Goal: Task Accomplishment & Management: Complete application form

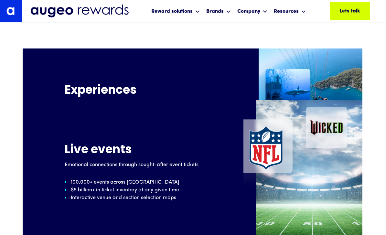
scroll to position [1051, 1]
click at [362, 197] on img at bounding box center [302, 172] width 119 height 145
click at [211, 174] on div "Live events Emotional connections through sought-after event tickets 100,000+ e…" at bounding box center [133, 172] width 221 height 145
click at [232, 164] on div "Live events Emotional connections through sought-after event tickets 100,000+ e…" at bounding box center [133, 172] width 221 height 145
click at [315, 98] on img at bounding box center [302, 120] width 119 height 145
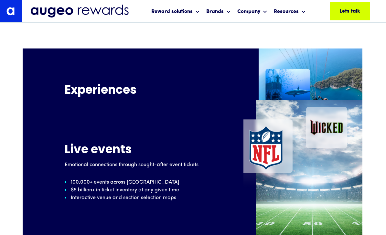
click at [335, 87] on img at bounding box center [302, 120] width 119 height 145
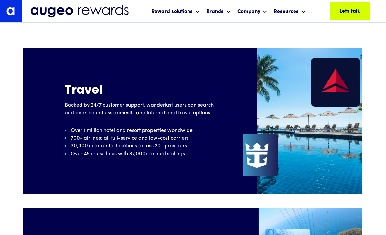
scroll to position [773, 1]
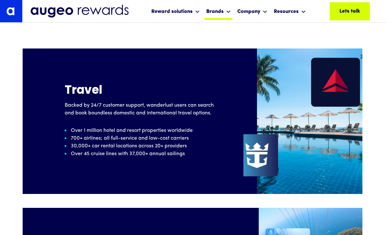
click at [220, 14] on div "Brands" at bounding box center [214, 12] width 17 height 8
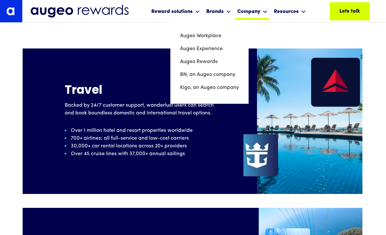
click at [257, 14] on div "Company" at bounding box center [248, 12] width 23 height 8
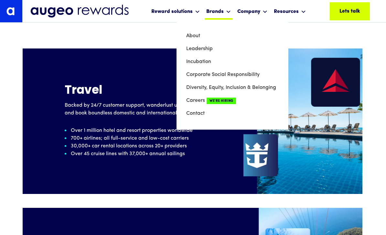
click at [225, 7] on div "Brands" at bounding box center [219, 11] width 28 height 17
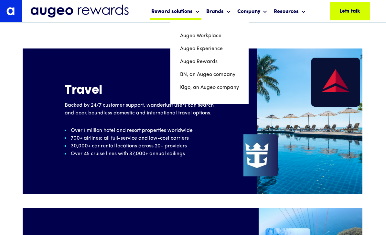
click at [198, 11] on icon at bounding box center [197, 11] width 5 height 3
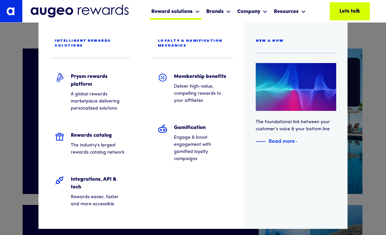
scroll to position [768, 1]
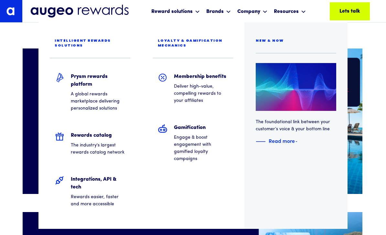
click at [358, 82] on img at bounding box center [302, 120] width 119 height 145
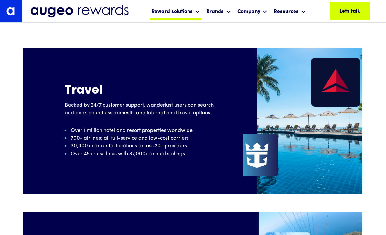
click at [168, 12] on div "Reward solutions" at bounding box center [171, 12] width 41 height 8
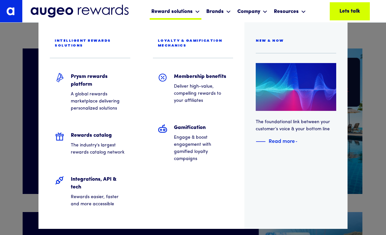
click at [177, 12] on div "Reward solutions" at bounding box center [171, 12] width 41 height 8
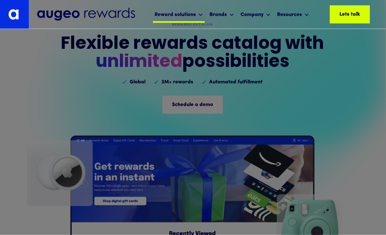
scroll to position [0, 1]
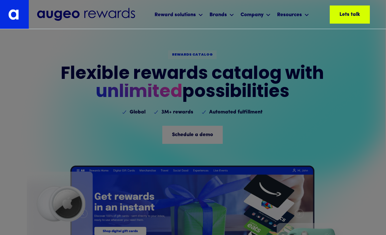
click at [220, 128] on div "Schedule a demo Schedule a demo Schedule a demo Schedule a demo Schedule a demo…" at bounding box center [192, 135] width 60 height 18
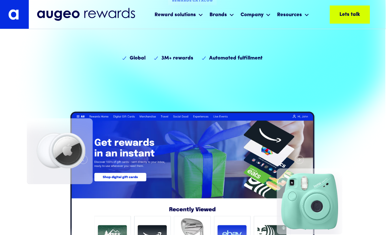
scroll to position [60, 1]
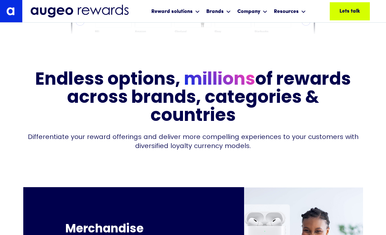
scroll to position [302, 0]
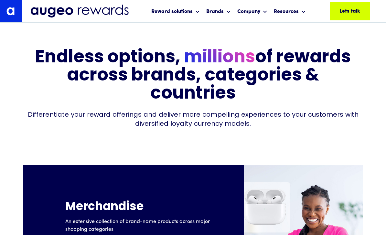
click at [272, 211] on img at bounding box center [303, 237] width 119 height 145
click at [272, 217] on img at bounding box center [303, 237] width 119 height 145
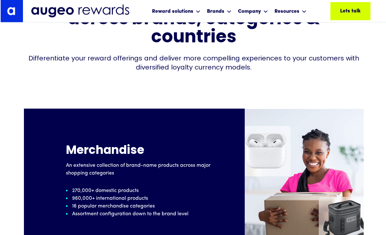
scroll to position [357, 0]
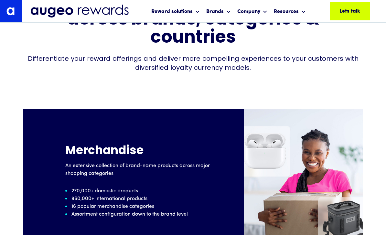
click at [197, 179] on div "An extensive collection of brand-name products across major shopping categories…" at bounding box center [144, 190] width 159 height 56
click at [161, 213] on p "Assortment configuration down to the brand level" at bounding box center [129, 214] width 116 height 8
click at [140, 220] on div "Merchandise An extensive collection of brand-name products across major shoppin…" at bounding box center [133, 181] width 221 height 145
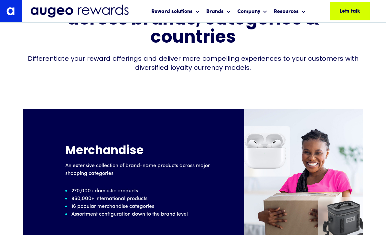
click at [12, 9] on img at bounding box center [11, 11] width 22 height 22
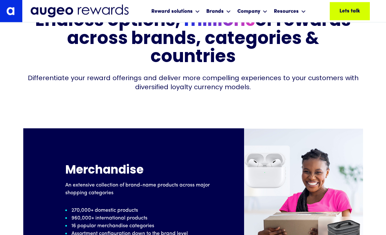
scroll to position [338, 0]
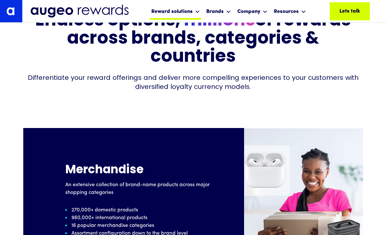
click at [190, 12] on div "Reward solutions" at bounding box center [171, 12] width 41 height 8
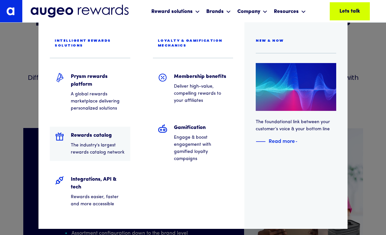
click at [101, 142] on p "The industry's largest rewards catalog network" at bounding box center [98, 149] width 54 height 14
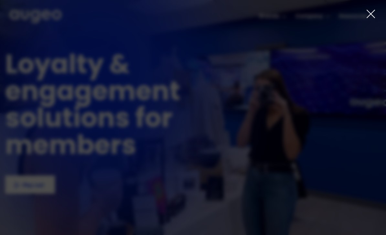
click at [376, 13] on div at bounding box center [193, 117] width 386 height 235
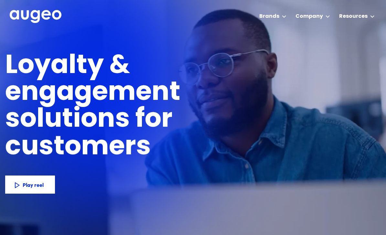
click at [337, 1] on div "Workplace solutions Employee recognition & rewards Channel Loyalty Sales incent…" at bounding box center [314, 16] width 124 height 32
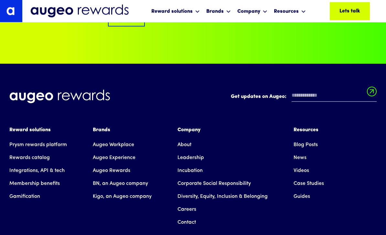
scroll to position [2531, 0]
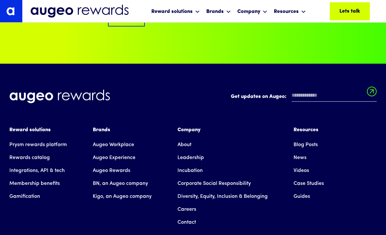
click at [36, 151] on link "Rewards catalog" at bounding box center [29, 157] width 40 height 13
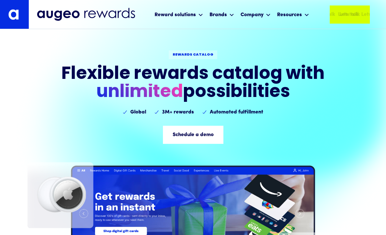
click at [362, 15] on div "Lets talk" at bounding box center [371, 15] width 21 height 8
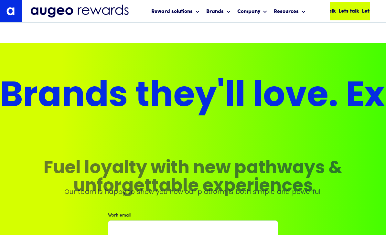
scroll to position [2302, 0]
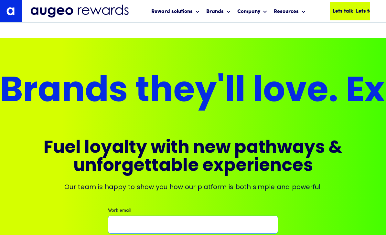
click at [215, 216] on input "Work email" at bounding box center [193, 225] width 170 height 18
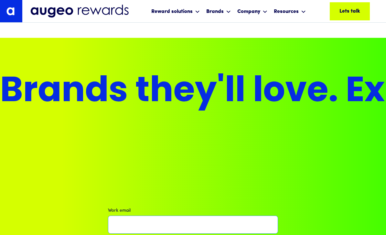
scroll to position [2371, 0]
